Goal: Task Accomplishment & Management: Complete application form

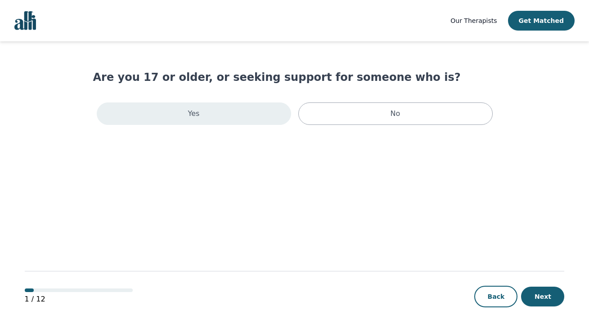
click at [272, 118] on div "Yes" at bounding box center [194, 114] width 194 height 22
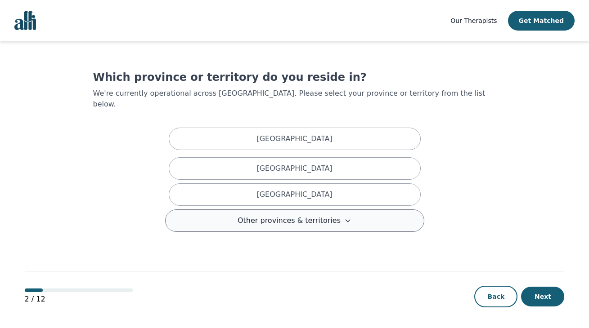
click at [323, 216] on span "Other provinces & territories" at bounding box center [289, 221] width 103 height 11
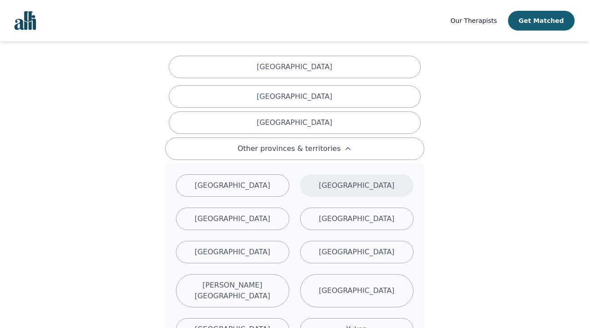
scroll to position [73, 0]
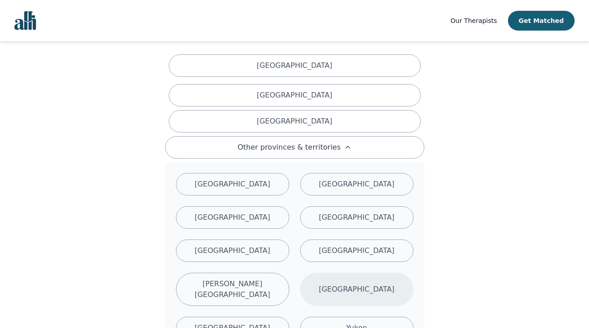
click at [327, 279] on div "[GEOGRAPHIC_DATA]" at bounding box center [356, 289] width 113 height 33
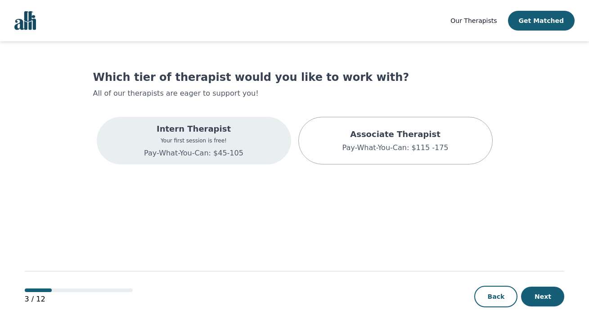
click at [230, 142] on p "Your first session is free!" at bounding box center [193, 140] width 99 height 7
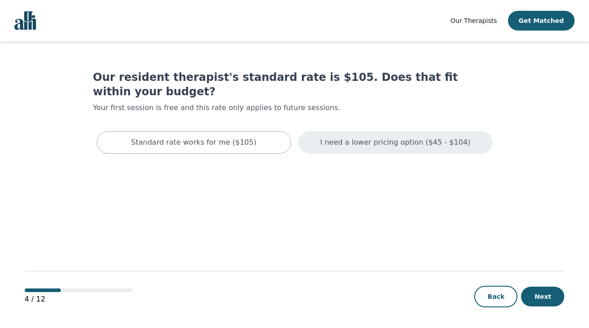
click at [347, 137] on p "I need a lower pricing option ($45 - $104)" at bounding box center [395, 142] width 150 height 11
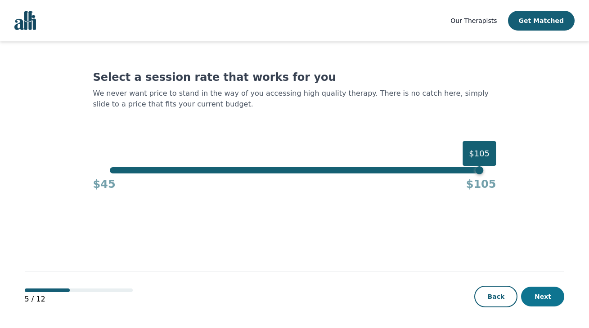
click at [541, 302] on button "Next" at bounding box center [542, 297] width 43 height 20
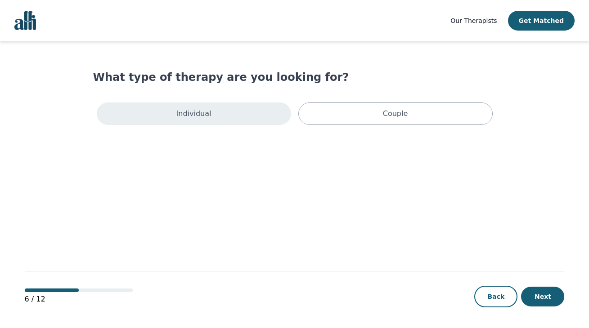
click at [241, 111] on div "Individual" at bounding box center [194, 114] width 194 height 22
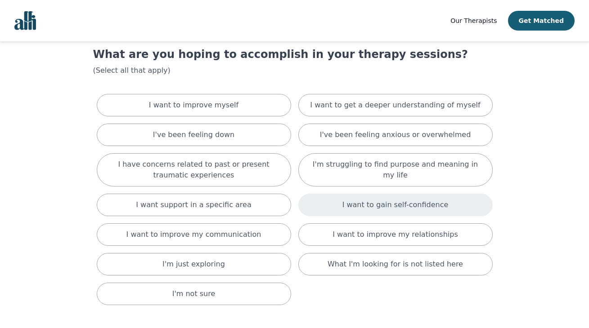
scroll to position [27, 0]
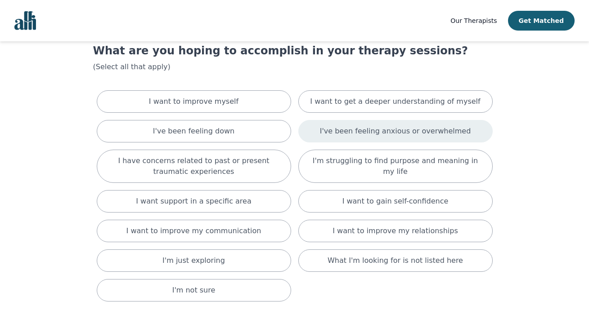
click at [403, 136] on p "I've been feeling anxious or overwhelmed" at bounding box center [395, 131] width 151 height 11
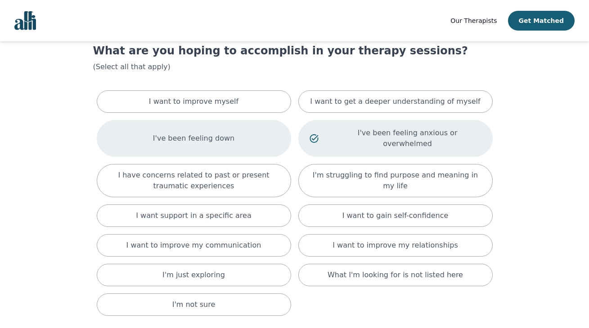
click at [243, 137] on div "I've been feeling down" at bounding box center [194, 138] width 194 height 37
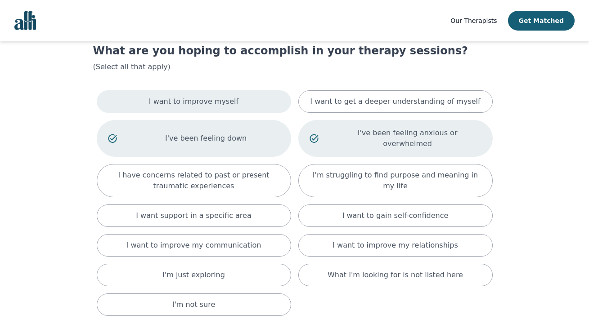
click at [225, 96] on p "I want to improve myself" at bounding box center [194, 101] width 90 height 11
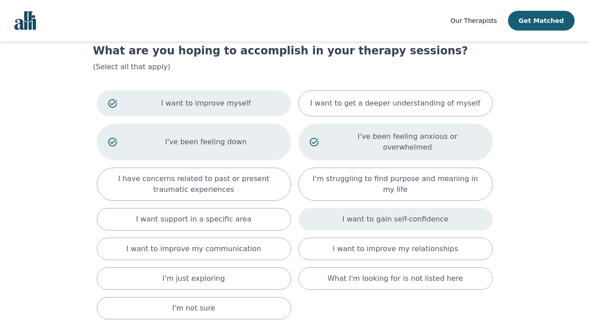
click at [315, 208] on div "I want to gain self-confidence" at bounding box center [395, 219] width 194 height 22
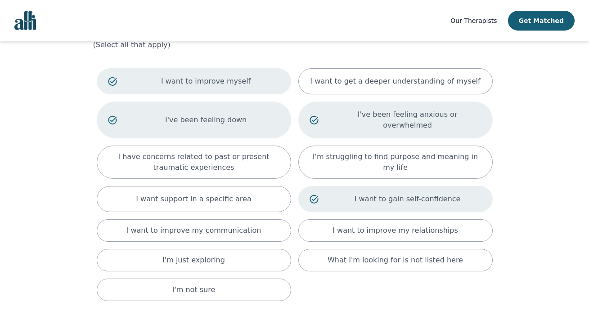
scroll to position [49, 0]
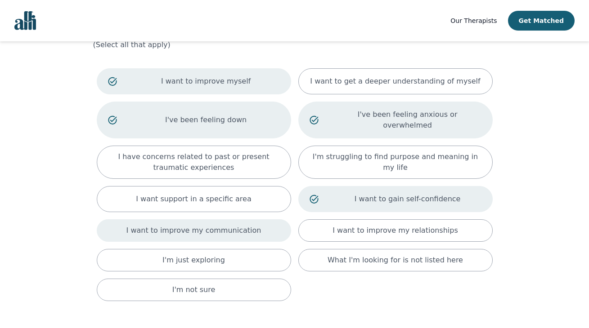
click at [251, 225] on p "I want to improve my communication" at bounding box center [193, 230] width 135 height 11
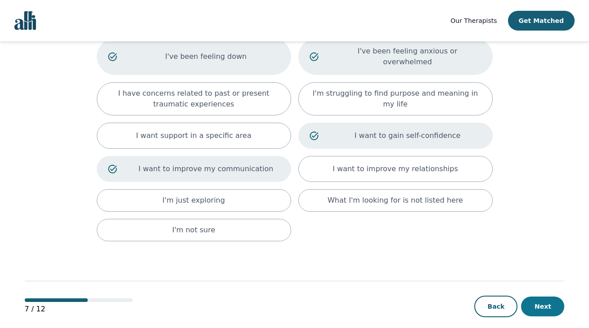
click at [540, 299] on button "Next" at bounding box center [542, 307] width 43 height 20
